Goal: Task Accomplishment & Management: Complete application form

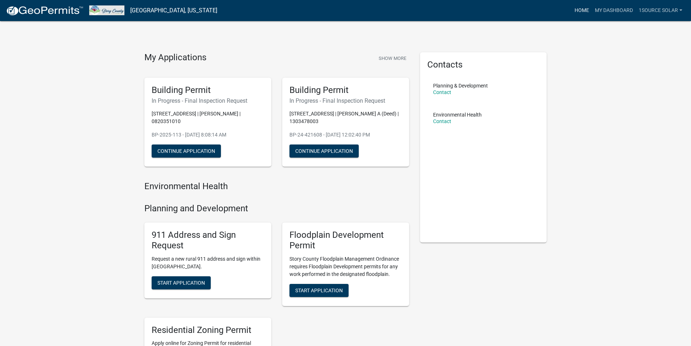
click at [580, 11] on link "Home" at bounding box center [582, 11] width 20 height 14
click at [614, 12] on link "My Dashboard" at bounding box center [614, 11] width 44 height 14
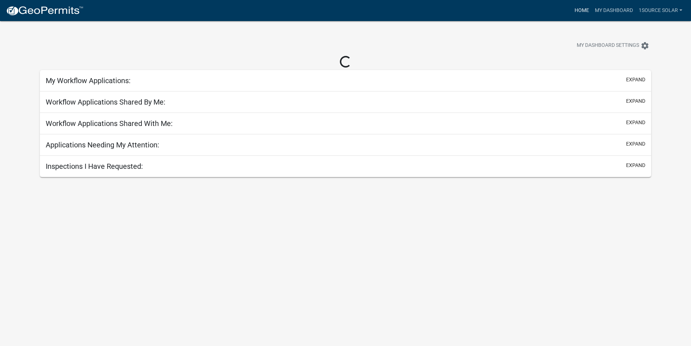
click at [583, 11] on link "Home" at bounding box center [582, 11] width 20 height 14
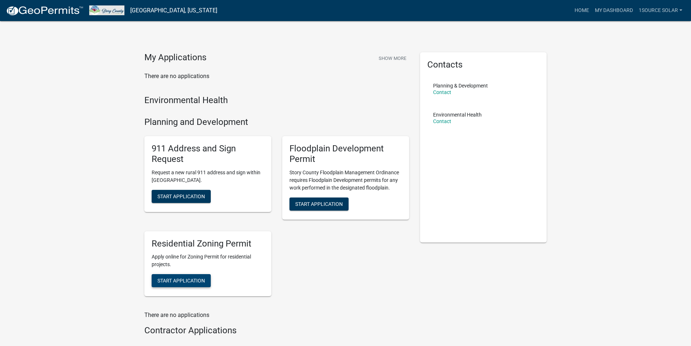
click at [195, 281] on span "Start Application" at bounding box center [181, 280] width 48 height 6
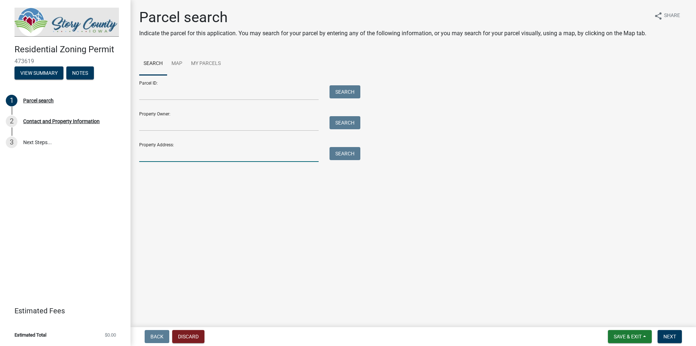
click at [152, 153] on input "Property Address:" at bounding box center [229, 154] width 180 height 15
type input "[STREET_ADDRESS]"
click at [350, 156] on button "Search" at bounding box center [345, 153] width 31 height 13
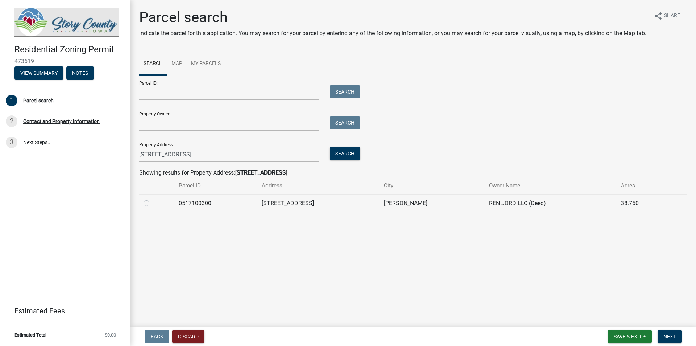
click at [152, 199] on label at bounding box center [152, 199] width 0 height 0
click at [152, 203] on input "radio" at bounding box center [154, 201] width 5 height 5
radio input "true"
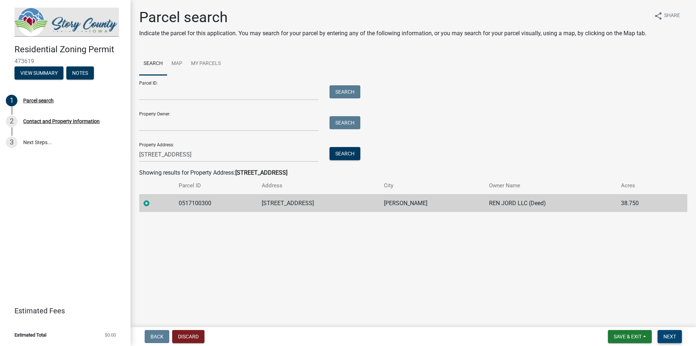
click at [666, 336] on span "Next" at bounding box center [670, 336] width 13 height 6
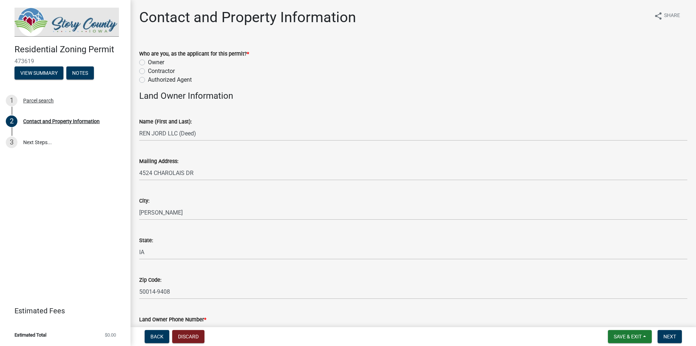
click at [148, 71] on label "Contractor" at bounding box center [161, 71] width 27 height 9
click at [148, 71] on input "Contractor" at bounding box center [150, 69] width 5 height 5
radio input "true"
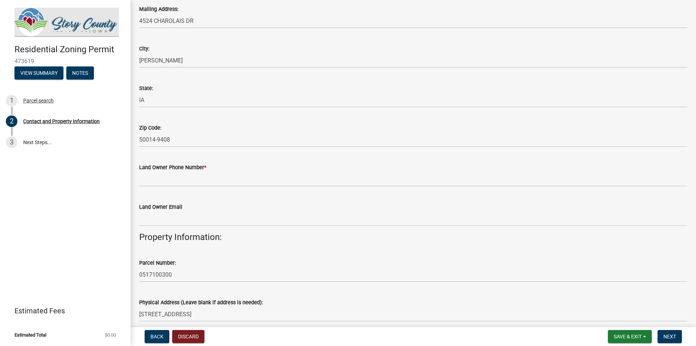
scroll to position [193, 0]
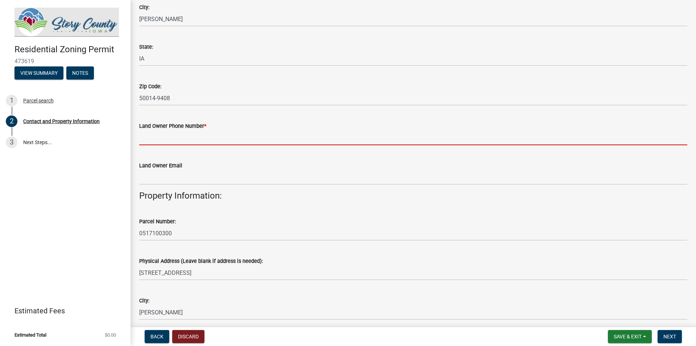
click at [144, 140] on input "Land Owner Phone Number *" at bounding box center [413, 137] width 548 height 15
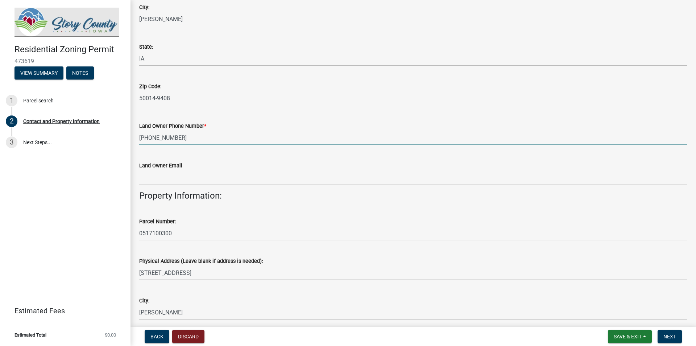
type input "[PHONE_NUMBER]"
click at [263, 164] on div "Land Owner Email" at bounding box center [413, 165] width 548 height 9
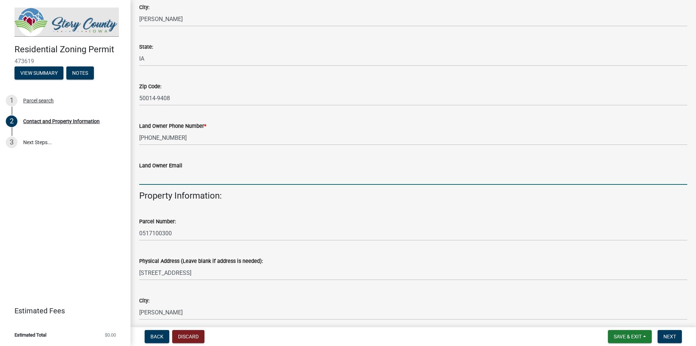
click at [150, 178] on input "Land Owner Email" at bounding box center [413, 177] width 548 height 15
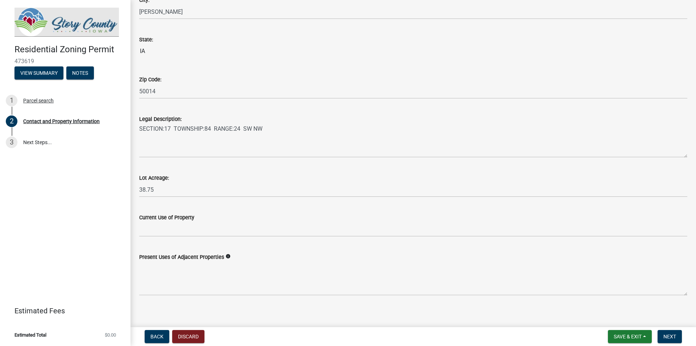
scroll to position [499, 0]
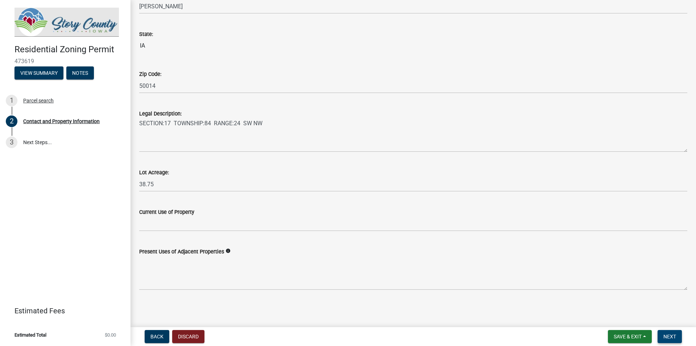
type input "[EMAIL_ADDRESS][DOMAIN_NAME]"
click at [671, 337] on span "Next" at bounding box center [670, 336] width 13 height 6
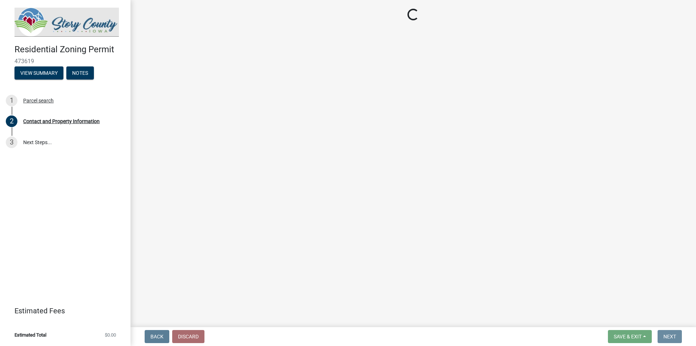
scroll to position [0, 0]
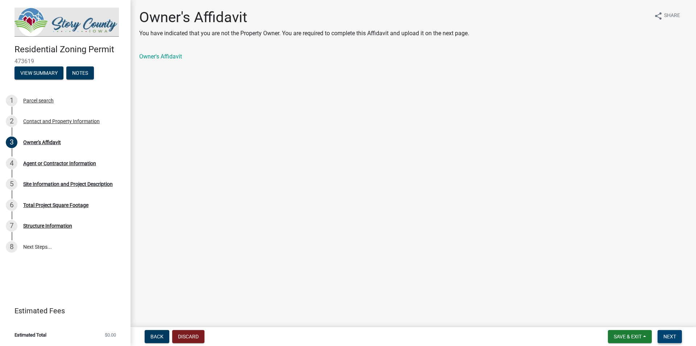
click at [669, 337] on span "Next" at bounding box center [670, 336] width 13 height 6
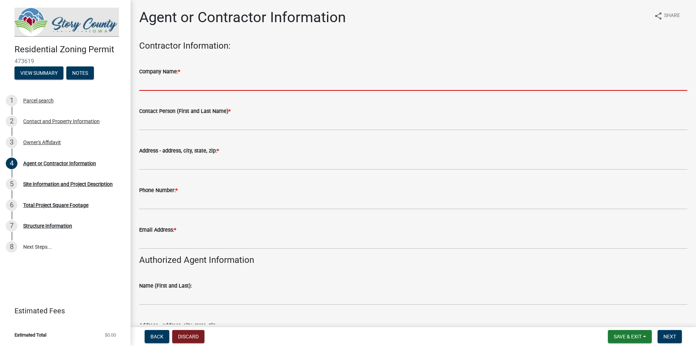
click at [154, 87] on input "Company Name: *" at bounding box center [413, 83] width 548 height 15
type input "One Source Solar"
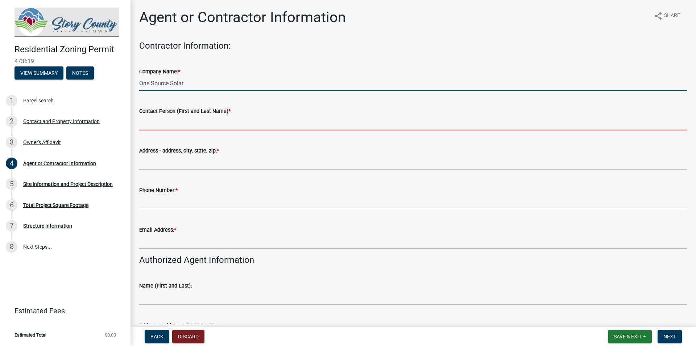
type input "[PERSON_NAME]"
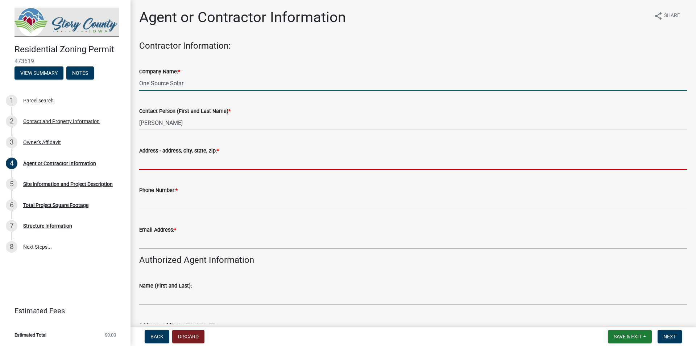
type input "[STREET_ADDRESS]"
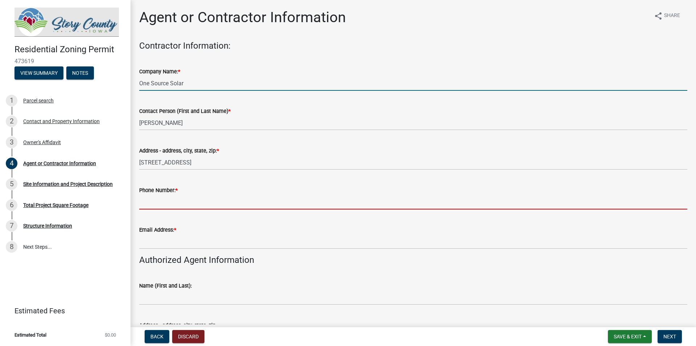
type input "5152891974"
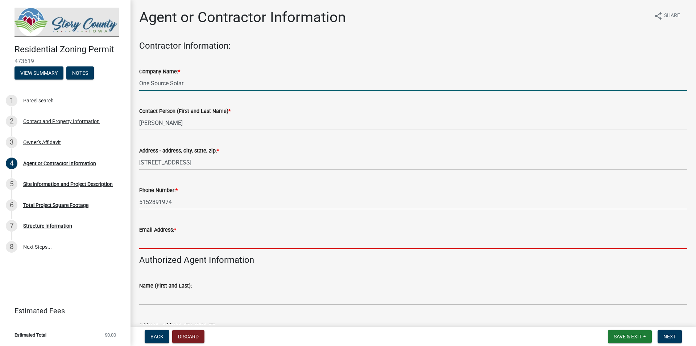
type input "[PERSON_NAME][EMAIL_ADDRESS][DOMAIN_NAME]"
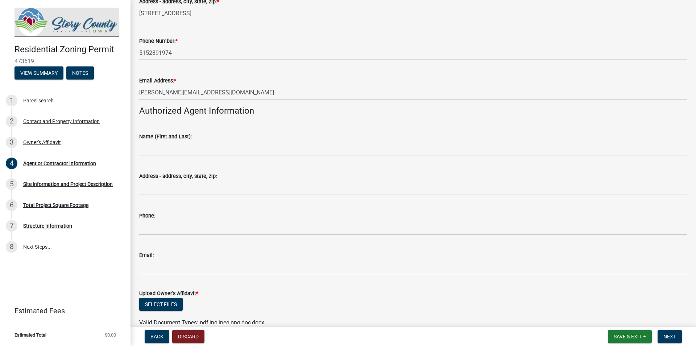
scroll to position [169, 0]
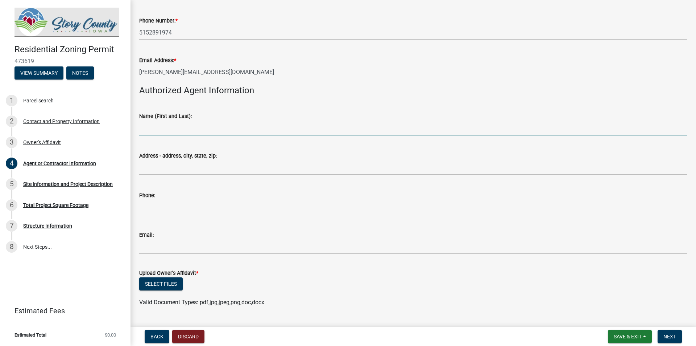
click at [144, 128] on input "Name (First and Last):" at bounding box center [413, 127] width 548 height 15
type input "[PERSON_NAME]"
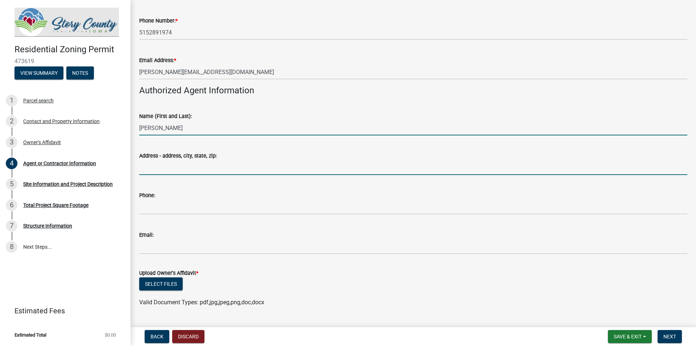
type input "[STREET_ADDRESS]"
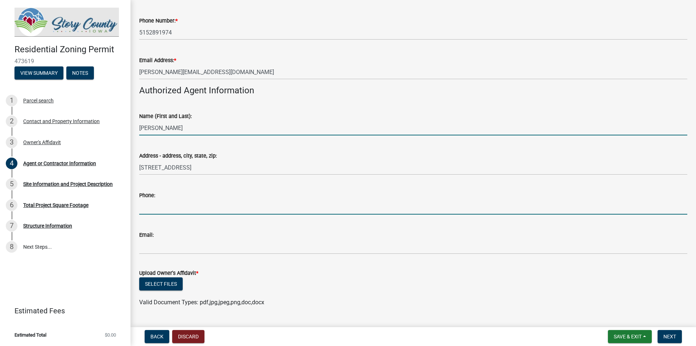
type input "5152891974"
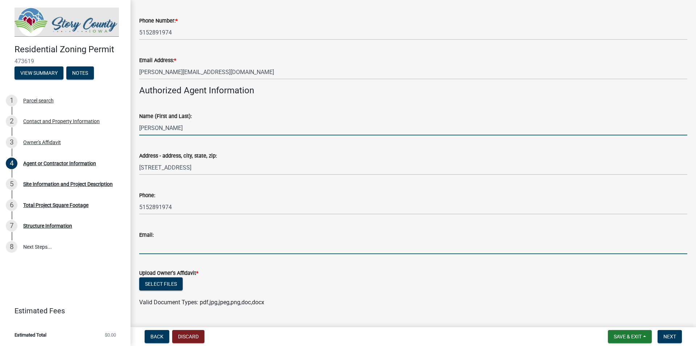
type input "[PERSON_NAME][EMAIL_ADDRESS][DOMAIN_NAME]"
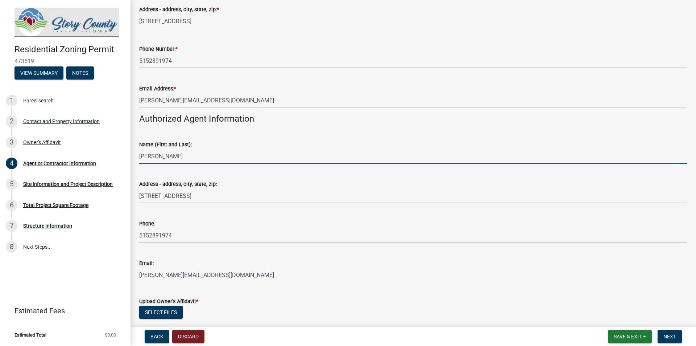
scroll to position [187, 0]
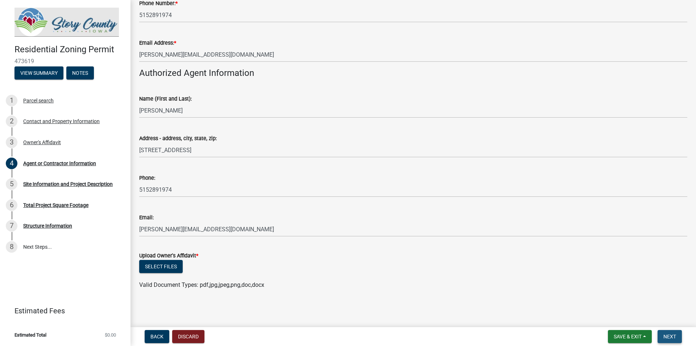
click at [669, 337] on span "Next" at bounding box center [670, 336] width 13 height 6
click at [666, 336] on span "Next" at bounding box center [670, 336] width 13 height 6
click at [164, 267] on button "Select files" at bounding box center [161, 266] width 44 height 13
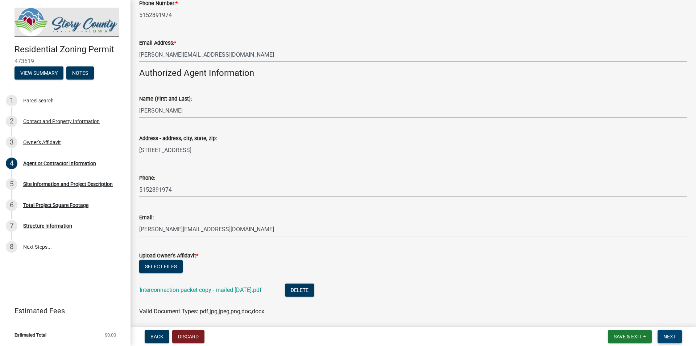
click at [671, 337] on span "Next" at bounding box center [670, 336] width 13 height 6
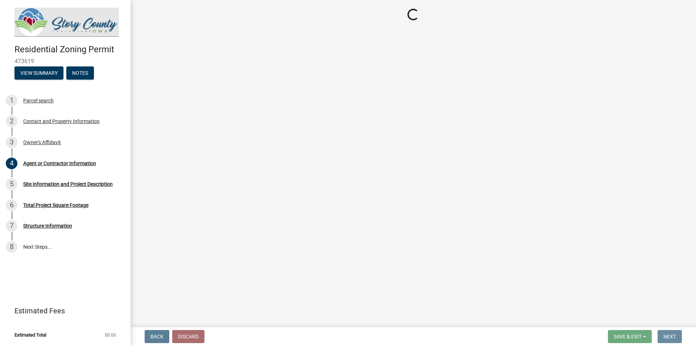
scroll to position [0, 0]
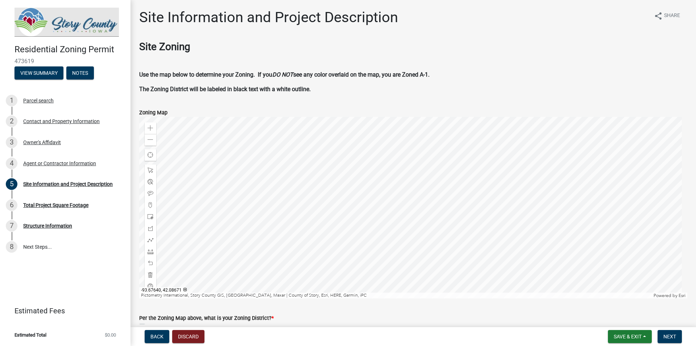
click at [408, 217] on div at bounding box center [413, 207] width 548 height 181
click at [668, 336] on span "Next" at bounding box center [670, 336] width 13 height 6
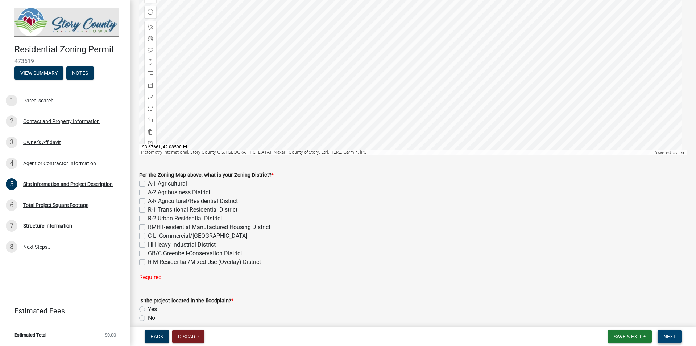
scroll to position [145, 0]
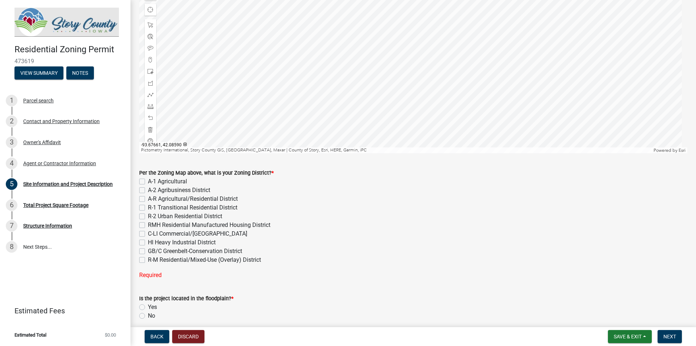
click at [148, 180] on label "A-1 Agricultural" at bounding box center [167, 181] width 39 height 9
click at [148, 180] on input "A-1 Agricultural" at bounding box center [150, 179] width 5 height 5
checkbox input "true"
checkbox input "false"
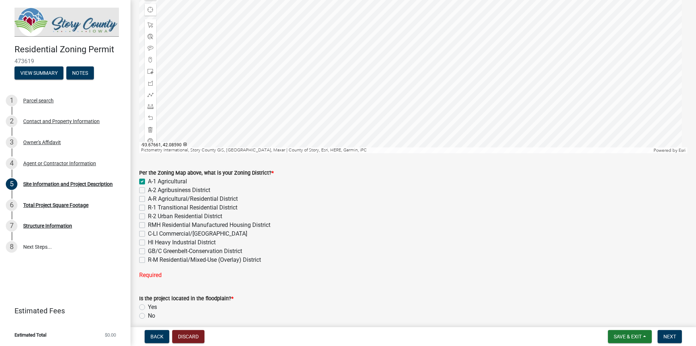
checkbox input "false"
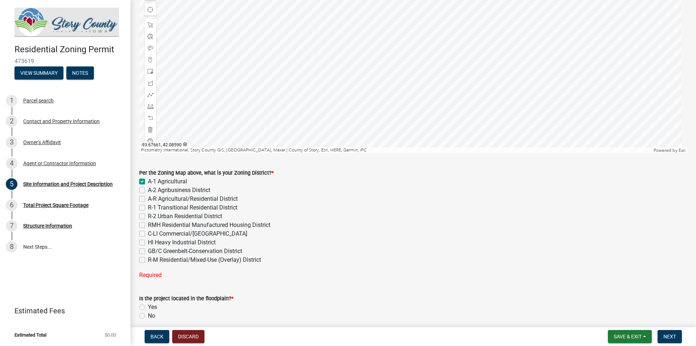
checkbox input "false"
click at [148, 300] on label "No" at bounding box center [151, 301] width 7 height 9
click at [148, 300] on input "No" at bounding box center [150, 299] width 5 height 5
radio input "true"
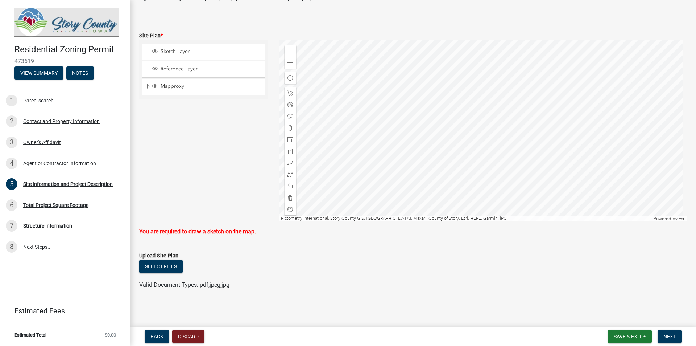
scroll to position [487, 0]
click at [163, 267] on button "Select files" at bounding box center [161, 266] width 44 height 13
click at [166, 266] on button "Select files" at bounding box center [161, 266] width 44 height 13
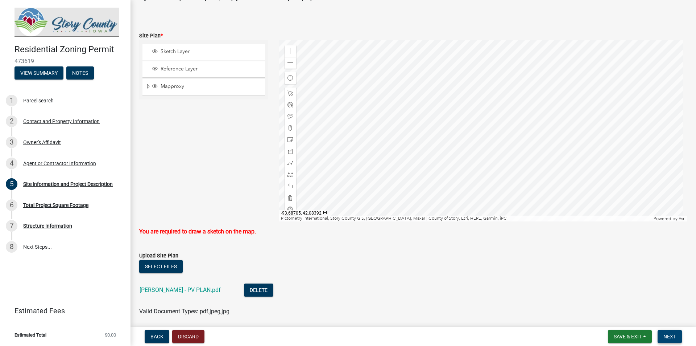
click at [669, 337] on span "Next" at bounding box center [670, 336] width 13 height 6
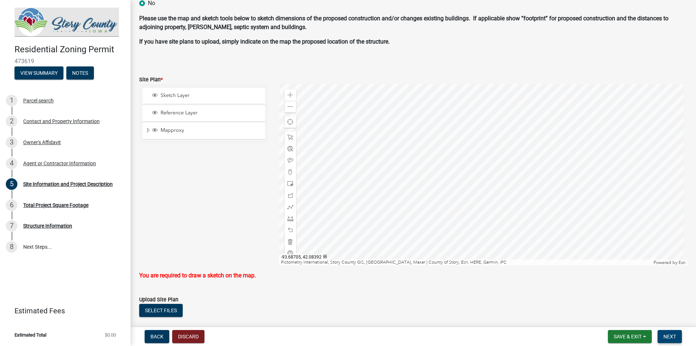
scroll to position [438, 0]
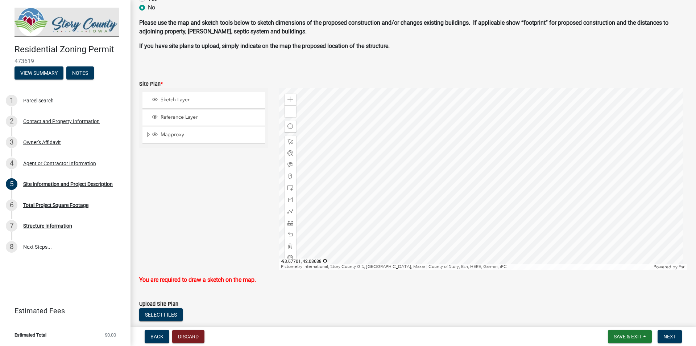
click at [452, 184] on div at bounding box center [483, 178] width 409 height 181
click at [179, 100] on span "Sketch Layer" at bounding box center [211, 99] width 104 height 7
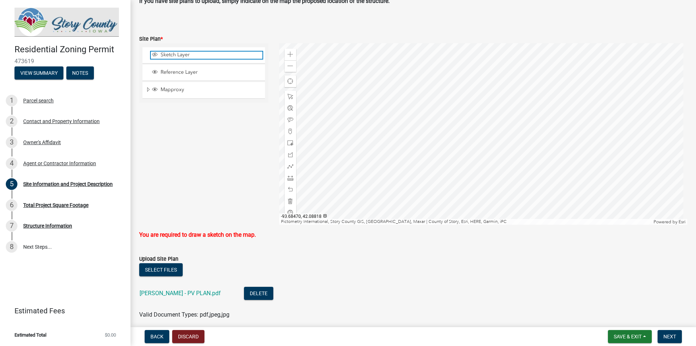
scroll to position [487, 0]
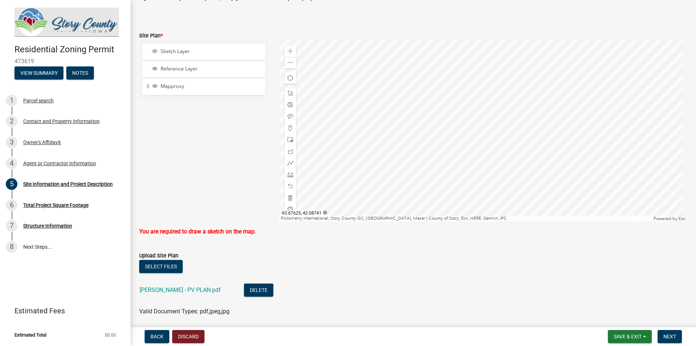
click at [474, 120] on div at bounding box center [483, 130] width 409 height 181
click at [470, 129] on div at bounding box center [483, 130] width 409 height 181
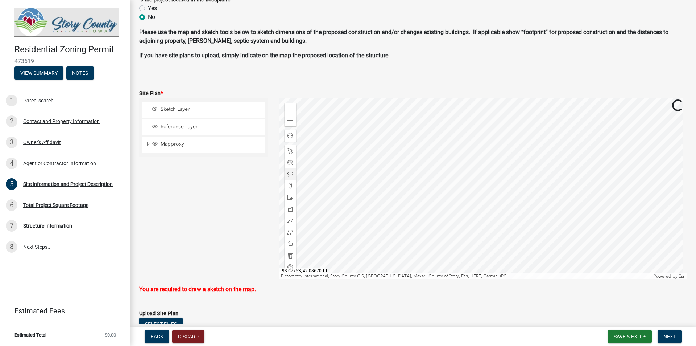
scroll to position [438, 0]
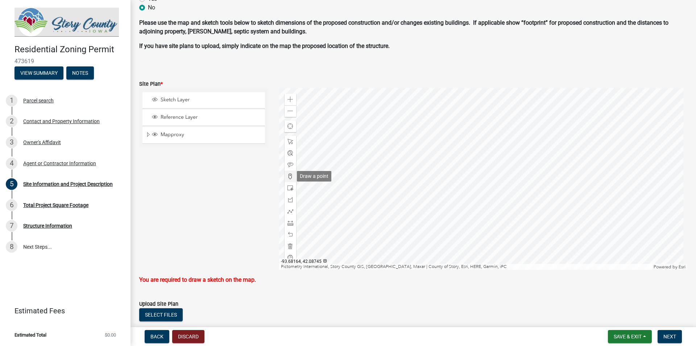
click at [289, 177] on span at bounding box center [291, 176] width 6 height 6
click at [424, 191] on div at bounding box center [483, 178] width 409 height 181
click at [414, 193] on div at bounding box center [483, 178] width 409 height 181
click at [289, 177] on span at bounding box center [291, 176] width 6 height 6
click at [423, 184] on div at bounding box center [483, 178] width 409 height 181
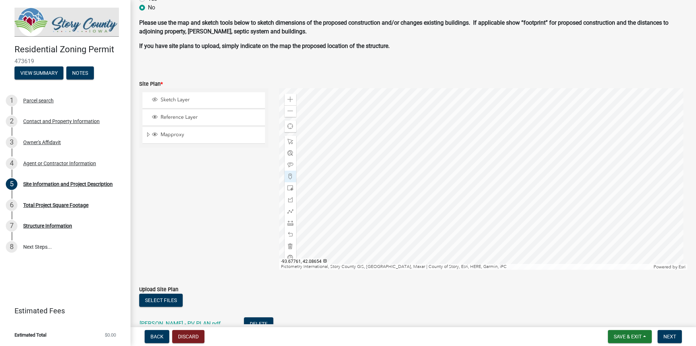
click at [418, 210] on div at bounding box center [483, 178] width 409 height 181
click at [668, 338] on span "Next" at bounding box center [670, 336] width 13 height 6
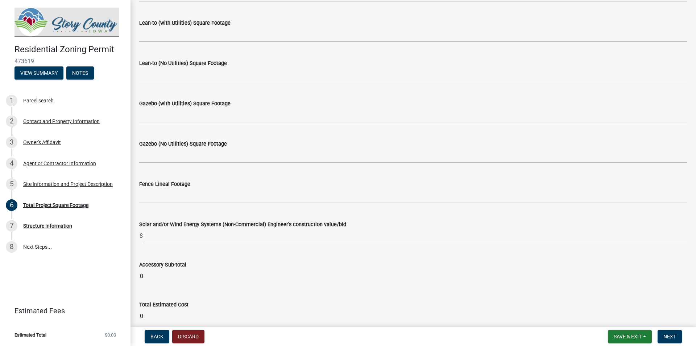
scroll to position [1503, 0]
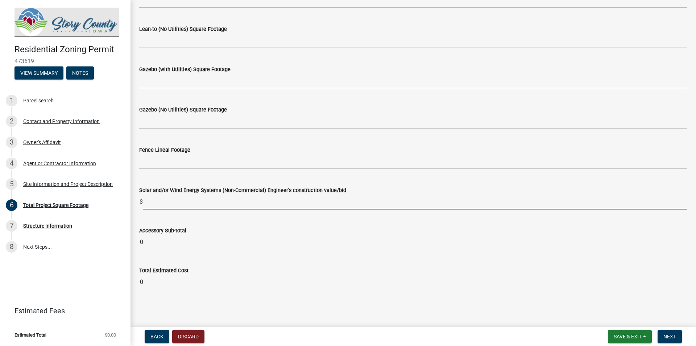
click at [149, 202] on input "text" at bounding box center [415, 201] width 545 height 15
type input "10490"
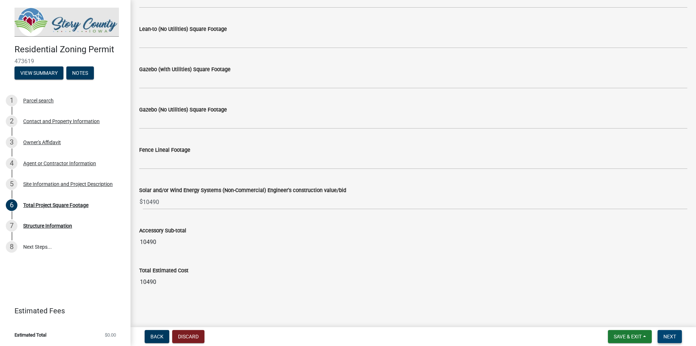
click at [673, 338] on span "Next" at bounding box center [670, 336] width 13 height 6
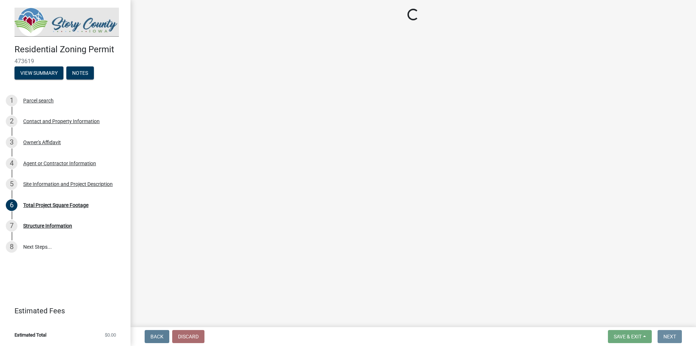
scroll to position [0, 0]
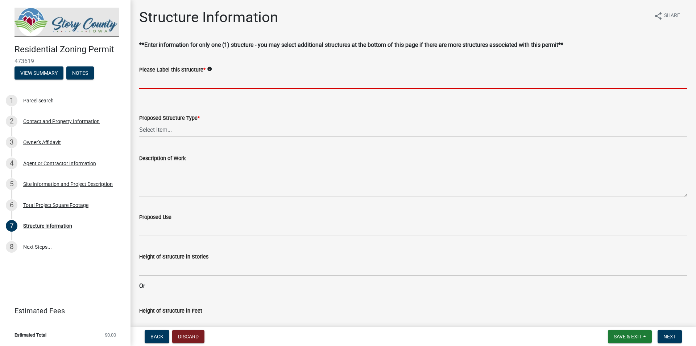
click at [165, 83] on input "Please Label this Structure *" at bounding box center [413, 81] width 548 height 15
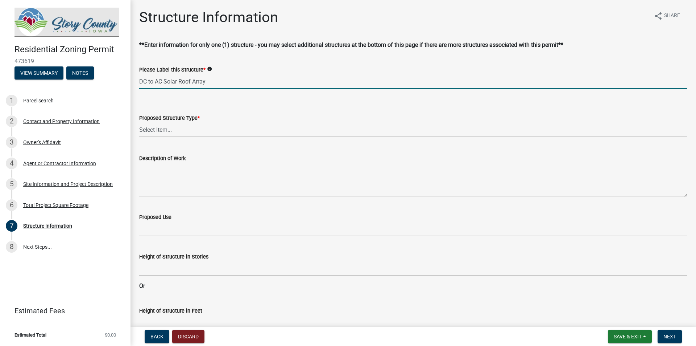
type input "DC to AC Solar Roof Array"
click at [152, 131] on select "Select Item... ACC BLD - ACCESSORY BUILDING ACC BLD ADD - ACCESSORY BUILDING AD…" at bounding box center [413, 129] width 548 height 15
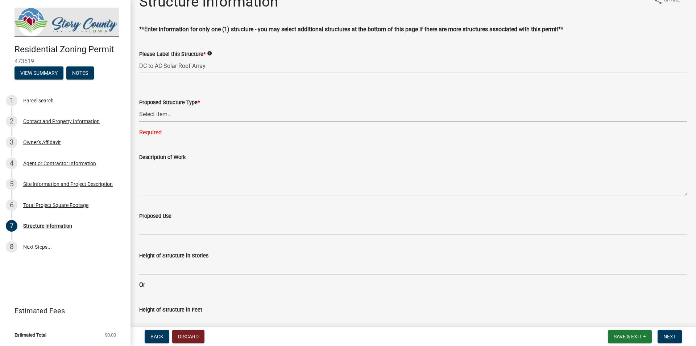
scroll to position [24, 0]
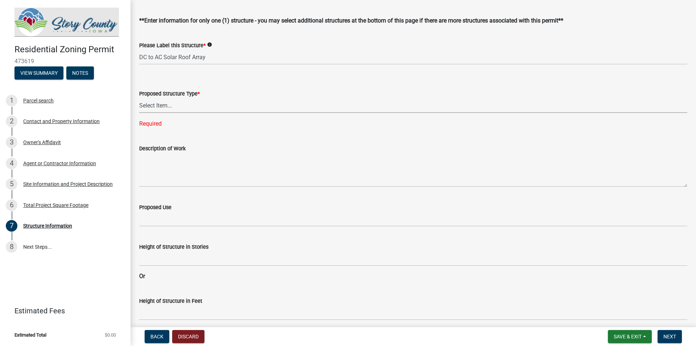
click at [153, 105] on select "Select Item... ACC BLD - ACCESSORY BUILDING ACC BLD ADD - ACCESSORY BUILDING AD…" at bounding box center [413, 105] width 548 height 15
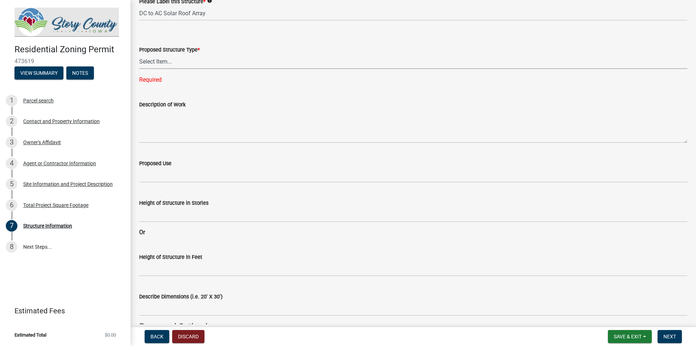
scroll to position [0, 0]
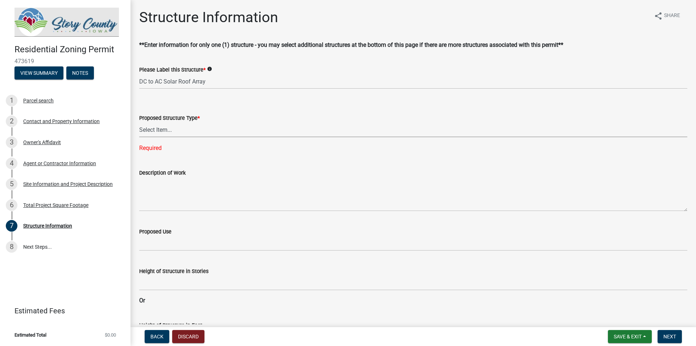
click at [152, 132] on select "Select Item... ACC BLD - ACCESSORY BUILDING ACC BLD ADD - ACCESSORY BUILDING AD…" at bounding box center [413, 129] width 548 height 15
click at [139, 122] on select "Select Item... ACC BLD - ACCESSORY BUILDING ACC BLD ADD - ACCESSORY BUILDING AD…" at bounding box center [413, 129] width 548 height 15
select select "df9dd536-9c7a-4127-9f3d-65ba449897b5"
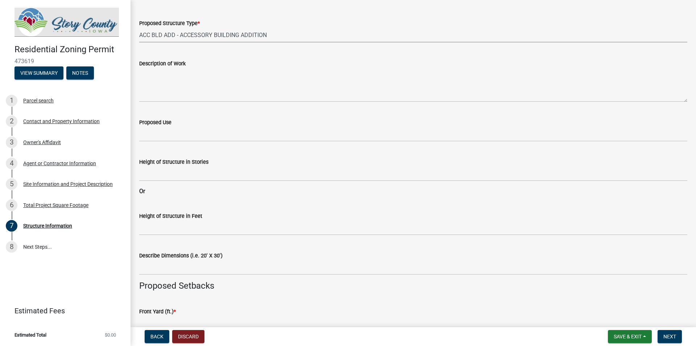
scroll to position [97, 0]
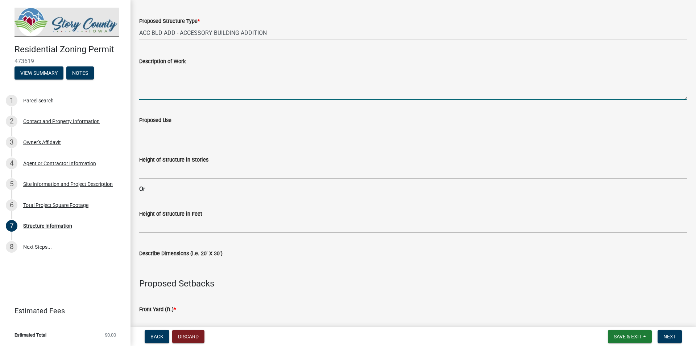
click at [148, 92] on textarea "Description of Work" at bounding box center [413, 83] width 548 height 34
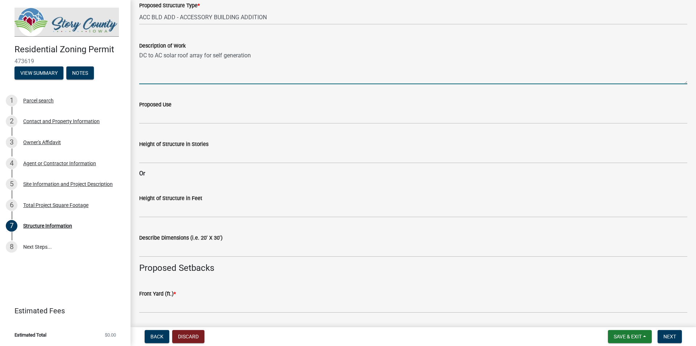
scroll to position [121, 0]
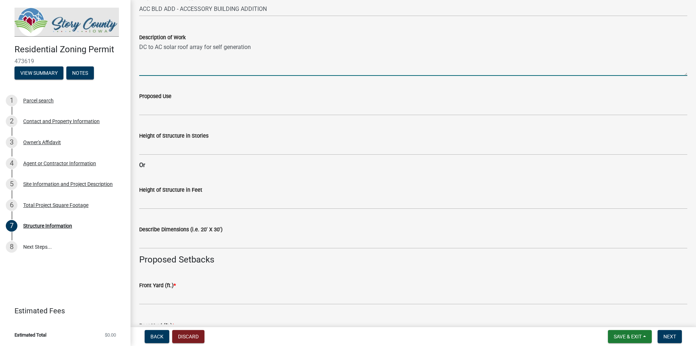
type textarea "DC to AC solar roof array for self generation"
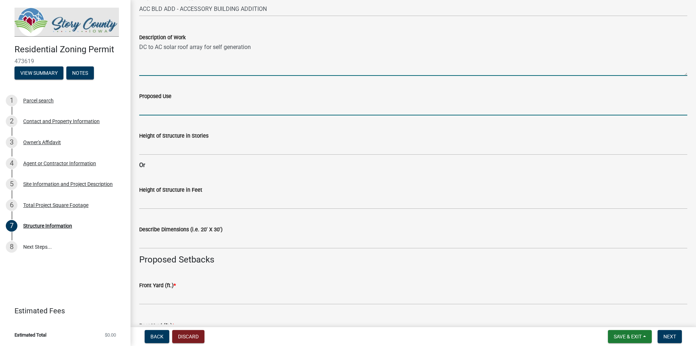
click at [148, 110] on input "Proposed Use" at bounding box center [413, 107] width 548 height 15
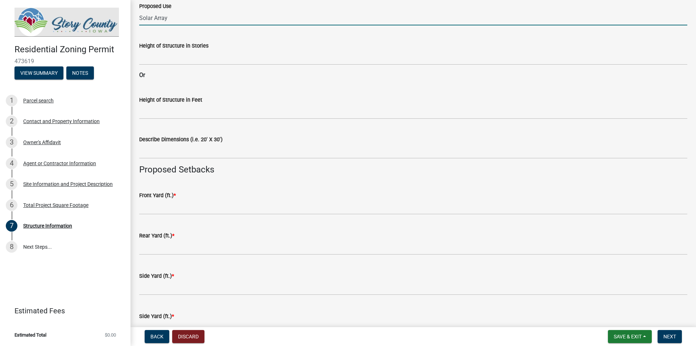
scroll to position [218, 0]
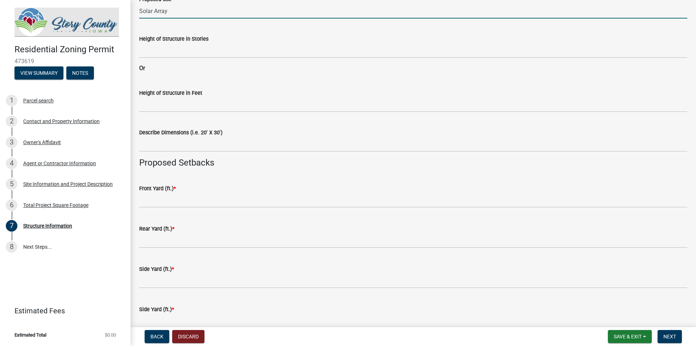
type input "Solar Array"
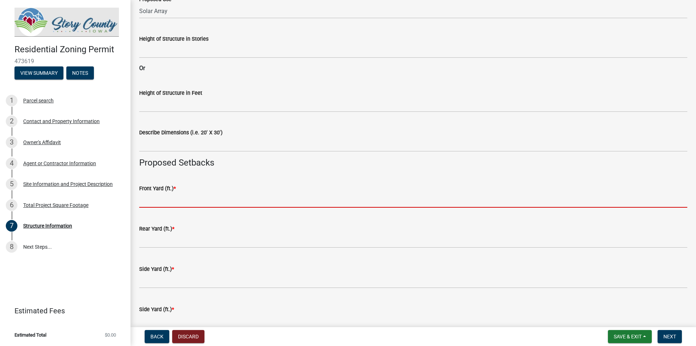
click at [148, 202] on input "text" at bounding box center [413, 200] width 548 height 15
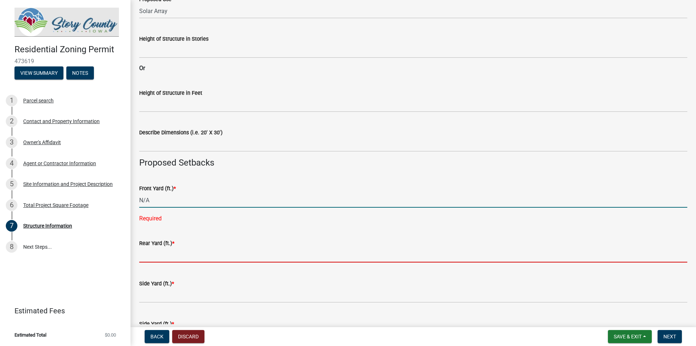
type input "0"
click at [154, 253] on wm-data-entity-input "Rear Yard (ft.) *" at bounding box center [413, 248] width 548 height 40
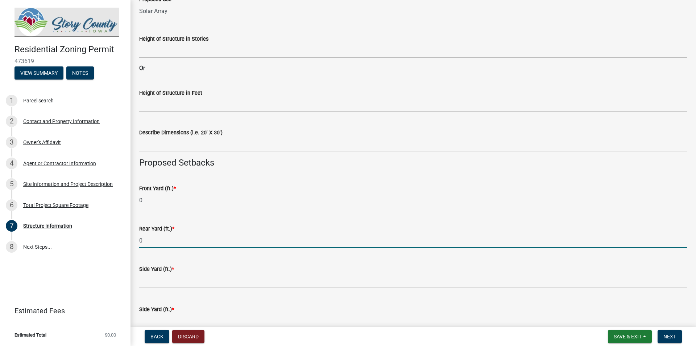
type input "0"
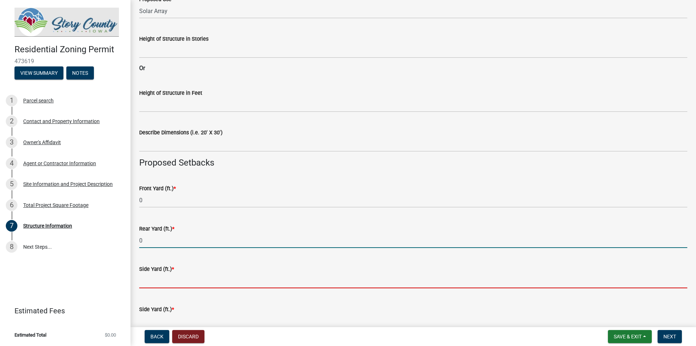
click at [144, 282] on input "text" at bounding box center [413, 280] width 548 height 15
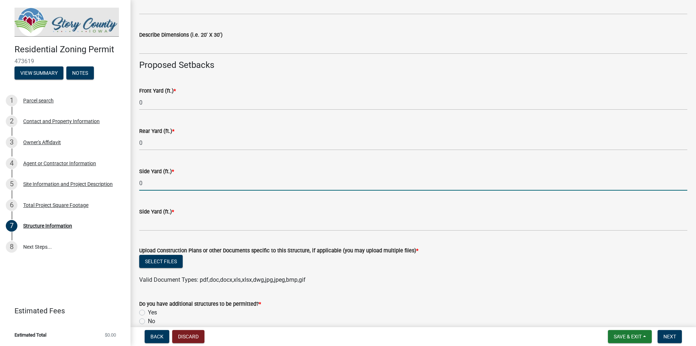
scroll to position [338, 0]
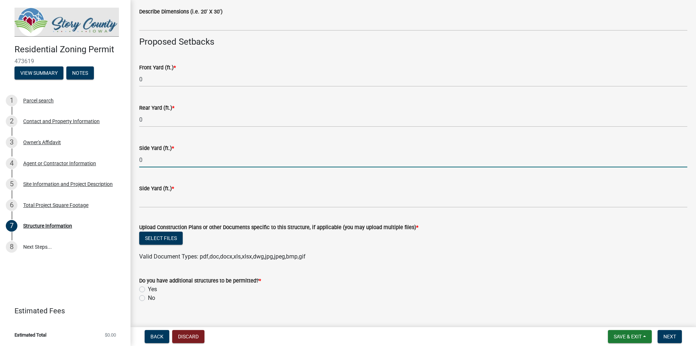
type input "0"
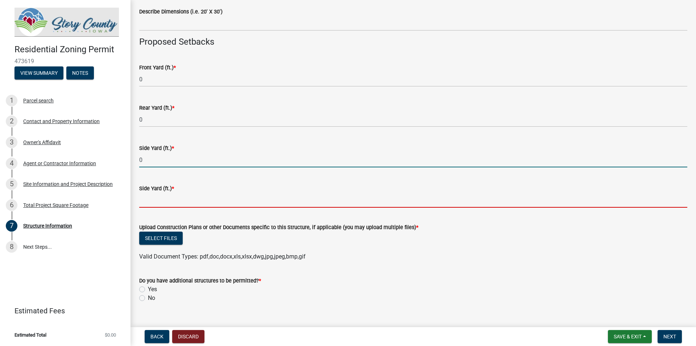
click at [143, 202] on input "text" at bounding box center [413, 200] width 548 height 15
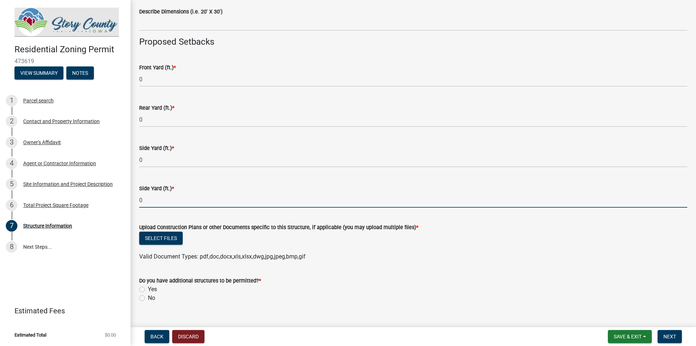
type input "0"
click at [148, 297] on label "No" at bounding box center [151, 297] width 7 height 9
click at [148, 297] on input "No" at bounding box center [150, 295] width 5 height 5
radio input "true"
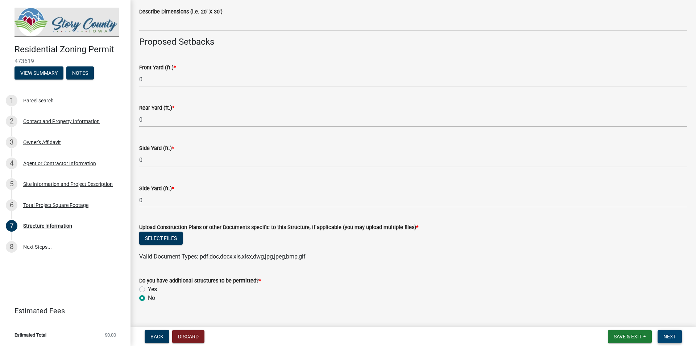
click at [667, 338] on span "Next" at bounding box center [670, 336] width 13 height 6
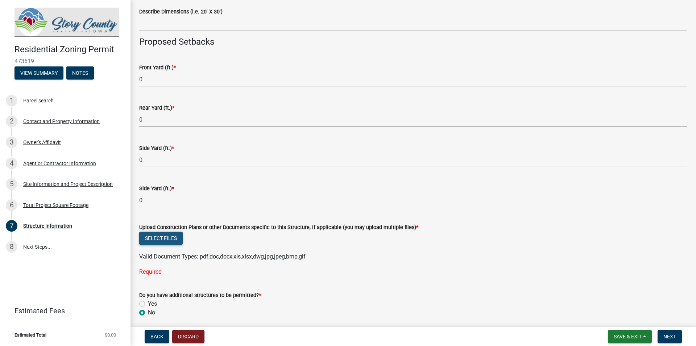
click at [165, 241] on button "Select files" at bounding box center [161, 237] width 44 height 13
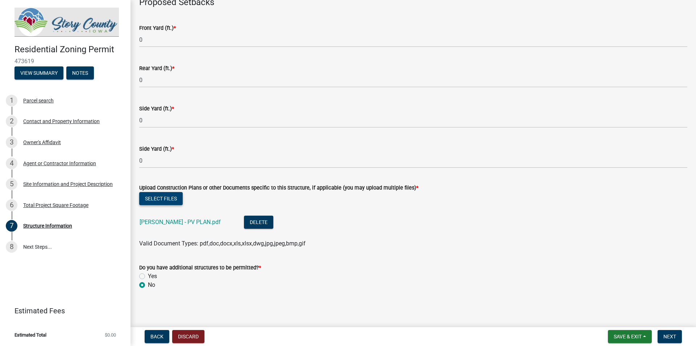
scroll to position [378, 0]
click at [670, 337] on span "Next" at bounding box center [670, 336] width 13 height 6
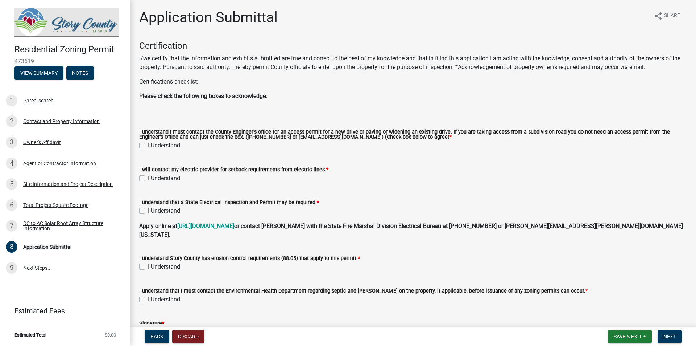
drag, startPoint x: 142, startPoint y: 147, endPoint x: 143, endPoint y: 165, distance: 18.1
click at [148, 147] on label "I Understand" at bounding box center [164, 145] width 32 height 9
click at [148, 146] on input "I Understand" at bounding box center [150, 143] width 5 height 5
checkbox input "true"
drag, startPoint x: 143, startPoint y: 178, endPoint x: 145, endPoint y: 192, distance: 13.7
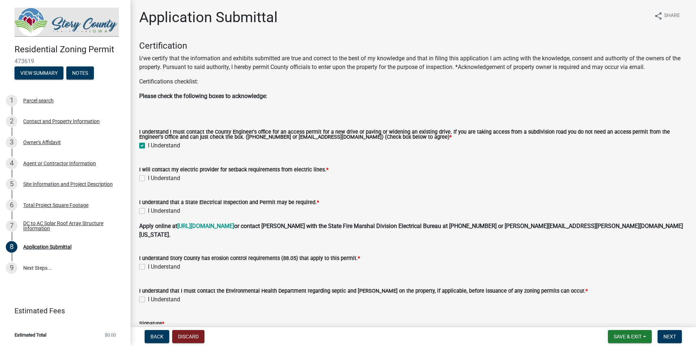
click at [148, 179] on label "I Understand" at bounding box center [164, 178] width 32 height 9
click at [148, 178] on input "I Understand" at bounding box center [150, 176] width 5 height 5
checkbox input "true"
click at [148, 213] on label "I Understand" at bounding box center [164, 210] width 32 height 9
click at [148, 211] on input "I Understand" at bounding box center [150, 208] width 5 height 5
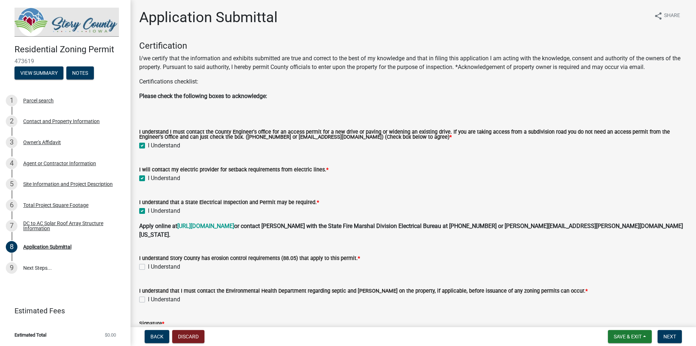
checkbox input "true"
click at [148, 262] on label "I Understand" at bounding box center [164, 266] width 32 height 9
click at [148, 262] on input "I Understand" at bounding box center [150, 264] width 5 height 5
checkbox input "true"
click at [148, 295] on label "I Understand" at bounding box center [164, 299] width 32 height 9
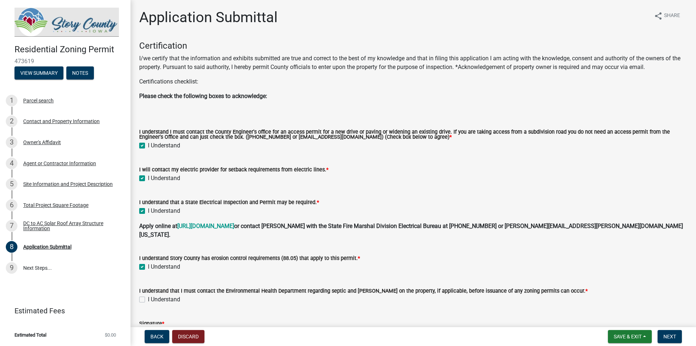
click at [148, 295] on input "I Understand" at bounding box center [150, 297] width 5 height 5
checkbox input "true"
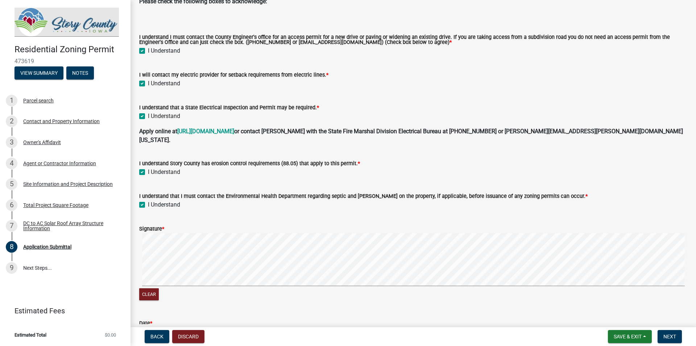
scroll to position [156, 0]
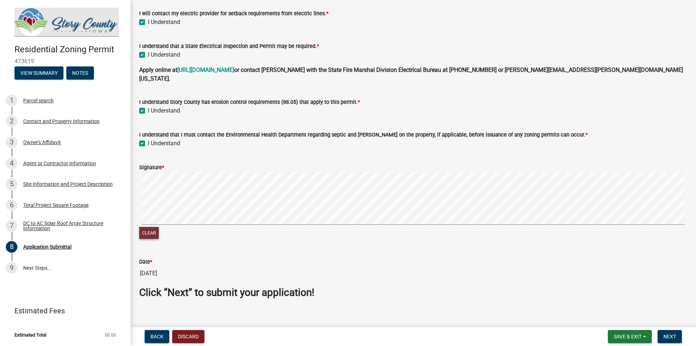
click at [147, 228] on button "Clear" at bounding box center [149, 233] width 20 height 12
click at [672, 337] on span "Next" at bounding box center [670, 336] width 13 height 6
